Goal: Transaction & Acquisition: Purchase product/service

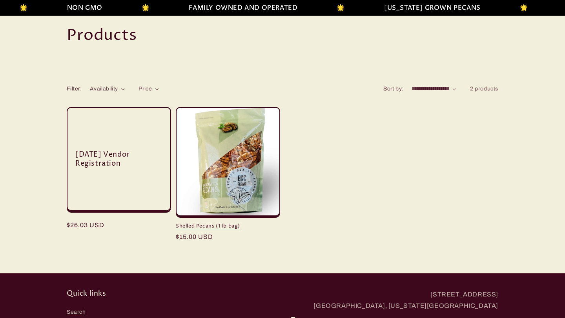
click at [238, 223] on link "Shelled Pecans (1 lb bag)" at bounding box center [228, 226] width 104 height 7
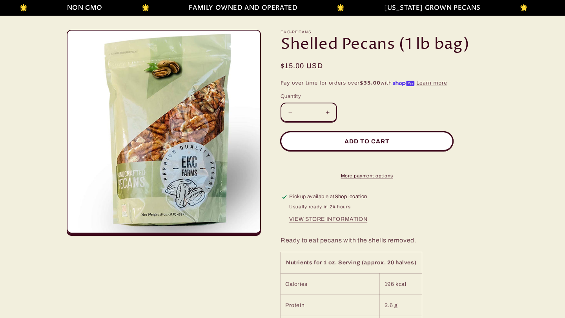
click at [344, 143] on button "Add to cart" at bounding box center [366, 141] width 173 height 19
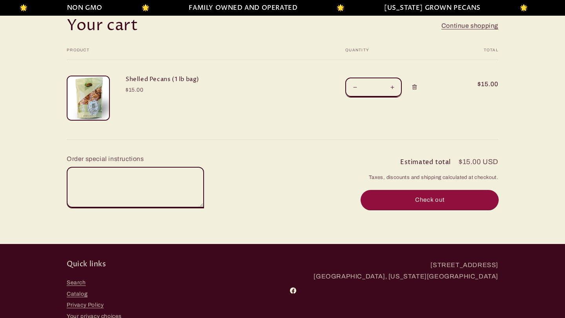
click at [414, 200] on button "Check out" at bounding box center [429, 200] width 137 height 19
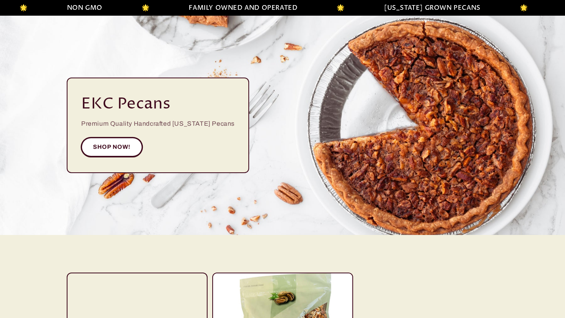
click at [135, 153] on link "SHOP NOW!" at bounding box center [111, 147] width 61 height 19
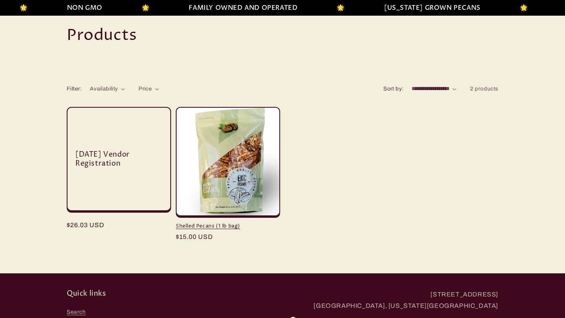
click at [213, 223] on link "Shelled Pecans (1 lb bag)" at bounding box center [228, 226] width 104 height 7
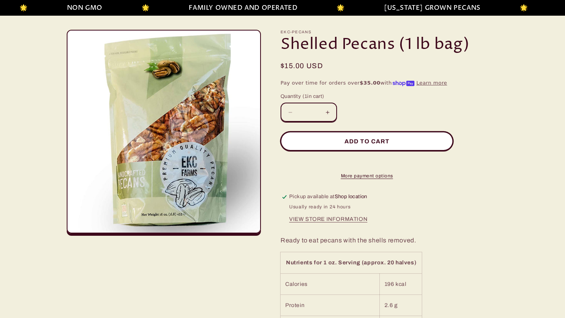
click at [389, 140] on button "Add to cart" at bounding box center [366, 141] width 173 height 19
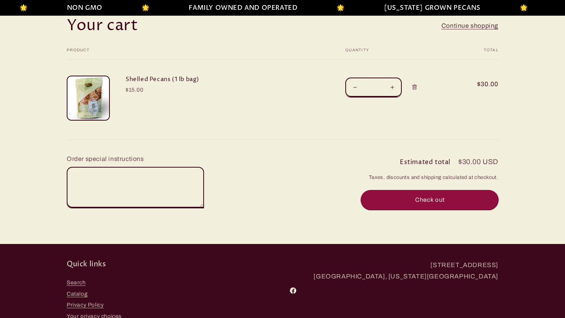
click at [413, 199] on button "Check out" at bounding box center [429, 200] width 137 height 19
